Goal: Information Seeking & Learning: Understand process/instructions

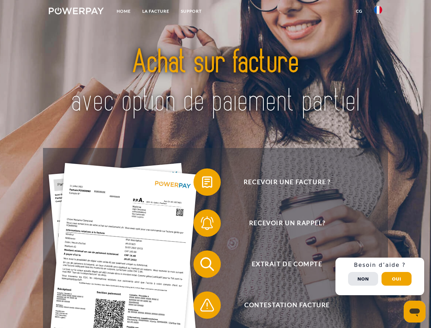
click at [76, 12] on img at bounding box center [76, 11] width 55 height 7
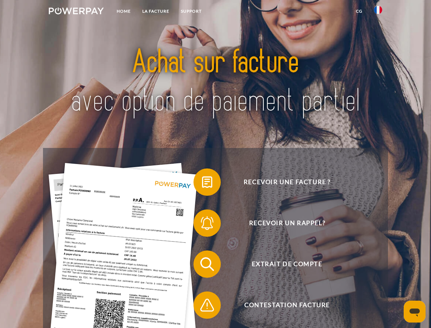
click at [378, 12] on img at bounding box center [378, 10] width 8 height 8
click at [359, 11] on link "CG" at bounding box center [359, 11] width 18 height 12
click at [202, 183] on span at bounding box center [197, 182] width 34 height 34
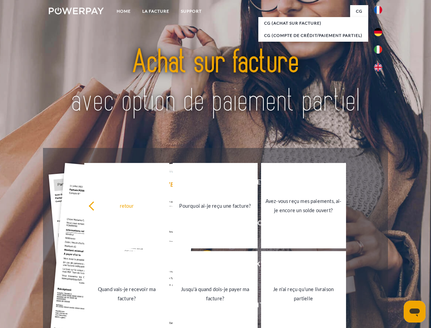
click at [202, 224] on div "Recevoir une facture ? Recevoir un rappel? Extrait de compte retour" at bounding box center [215, 284] width 345 height 273
click at [202, 265] on link "Jusqu'à quand dois-je payer ma facture?" at bounding box center [215, 293] width 85 height 85
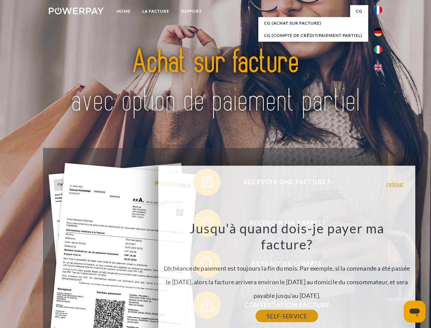
click at [256, 310] on link "SELF-SERVICE" at bounding box center [287, 316] width 62 height 12
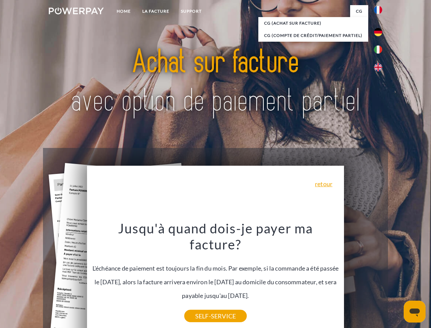
click at [380, 276] on div "Recevoir une facture ? Recevoir un rappel? Extrait de compte retour" at bounding box center [215, 284] width 345 height 273
click at [363, 277] on span "Extrait de compte" at bounding box center [286, 263] width 167 height 27
click at [397, 278] on header "Home LA FACTURE Support" at bounding box center [215, 235] width 431 height 471
